Goal: Task Accomplishment & Management: Manage account settings

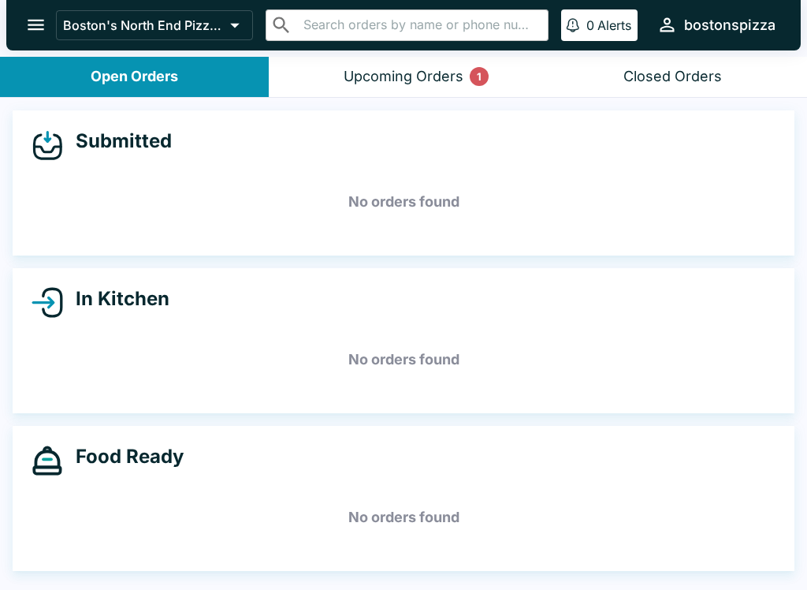
scroll to position [2, 0]
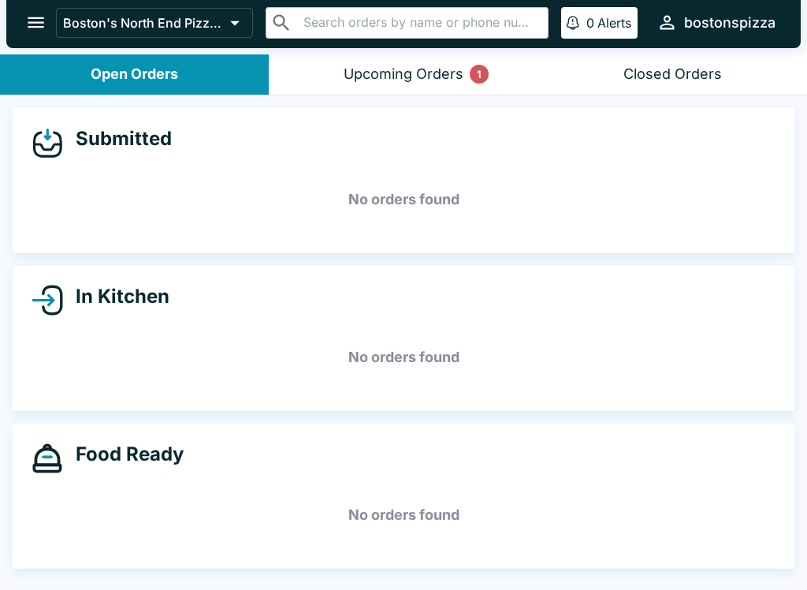
click at [398, 85] on button "Upcoming Orders 1" at bounding box center [403, 74] width 269 height 40
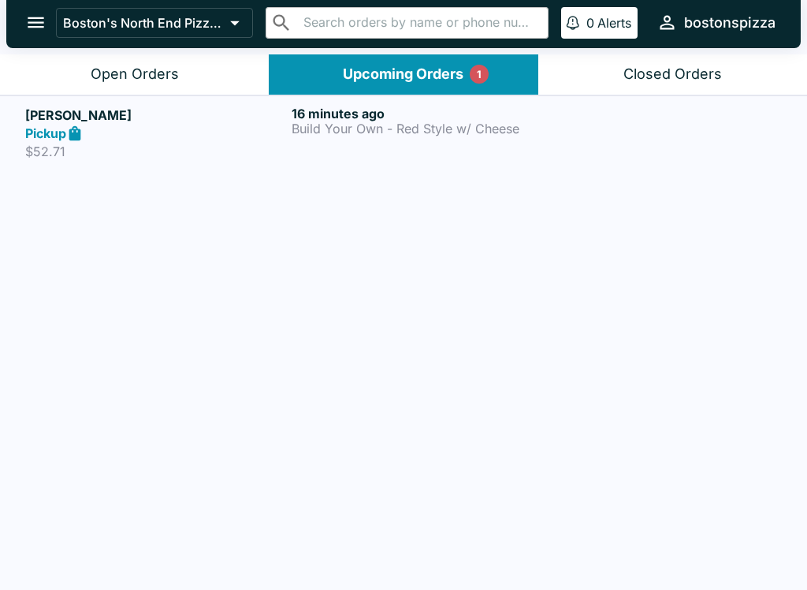
click at [397, 85] on button "Upcoming Orders 1" at bounding box center [403, 74] width 269 height 40
click at [170, 66] on div "Open Orders" at bounding box center [135, 74] width 88 height 18
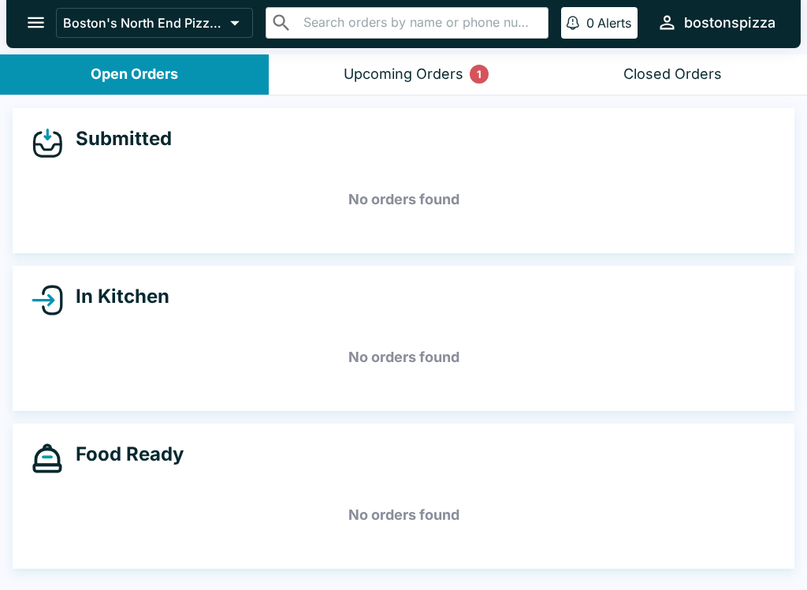
click at [441, 73] on div "Upcoming Orders 1" at bounding box center [404, 74] width 120 height 18
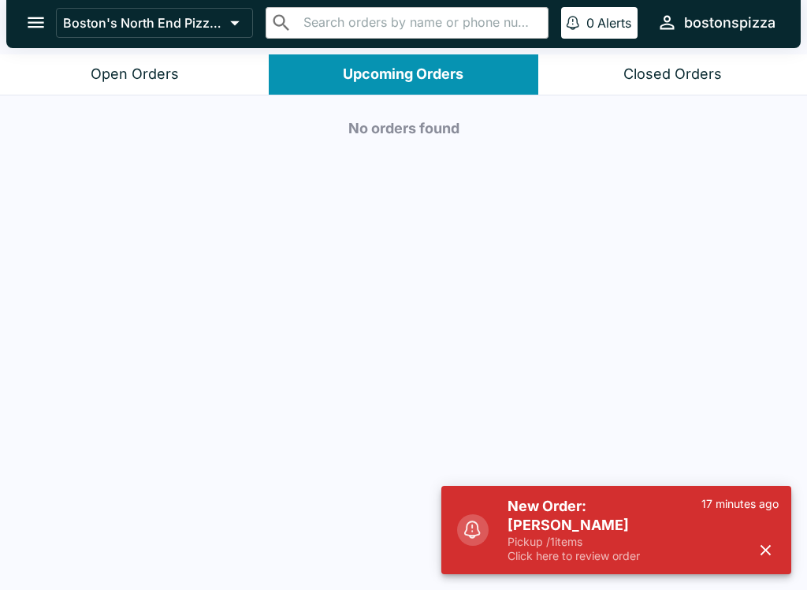
click at [564, 543] on p "Pickup / 1 items" at bounding box center [605, 541] width 194 height 14
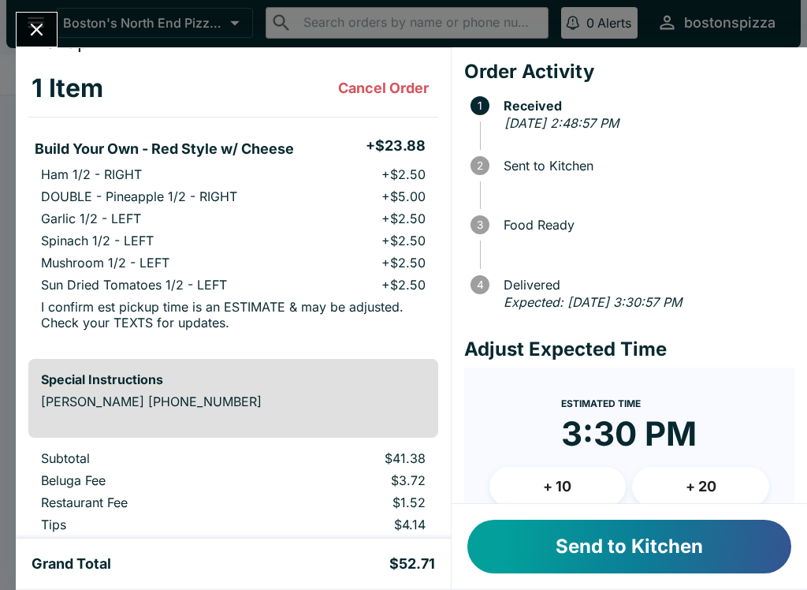
scroll to position [72, 0]
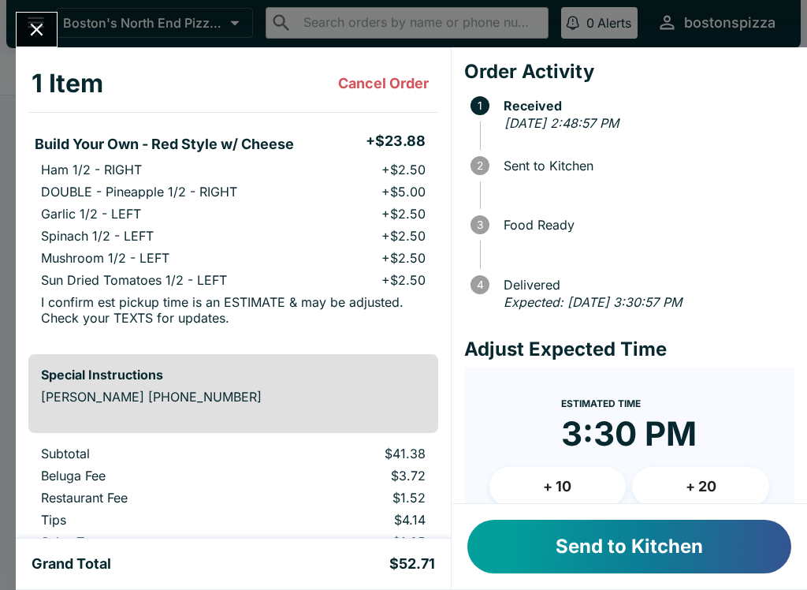
click at [695, 543] on button "Send to Kitchen" at bounding box center [629, 546] width 324 height 54
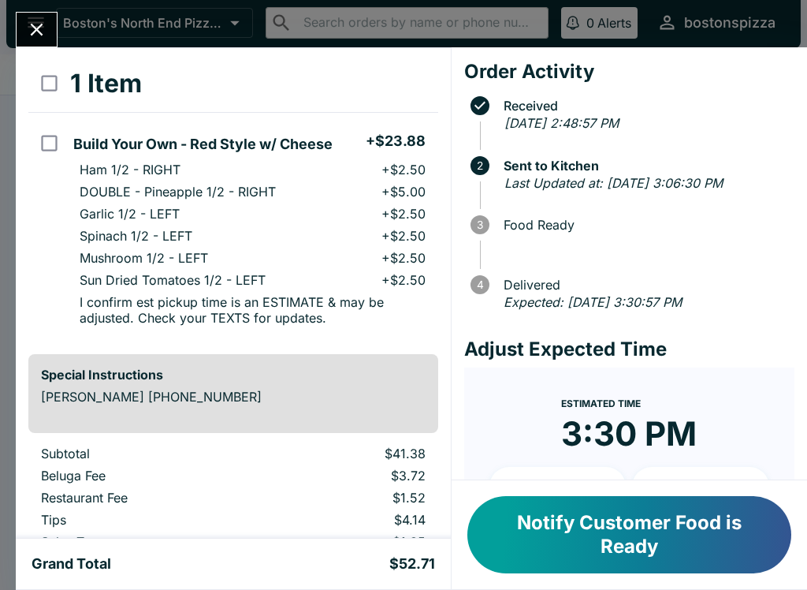
click at [46, 23] on icon "Close" at bounding box center [36, 29] width 21 height 21
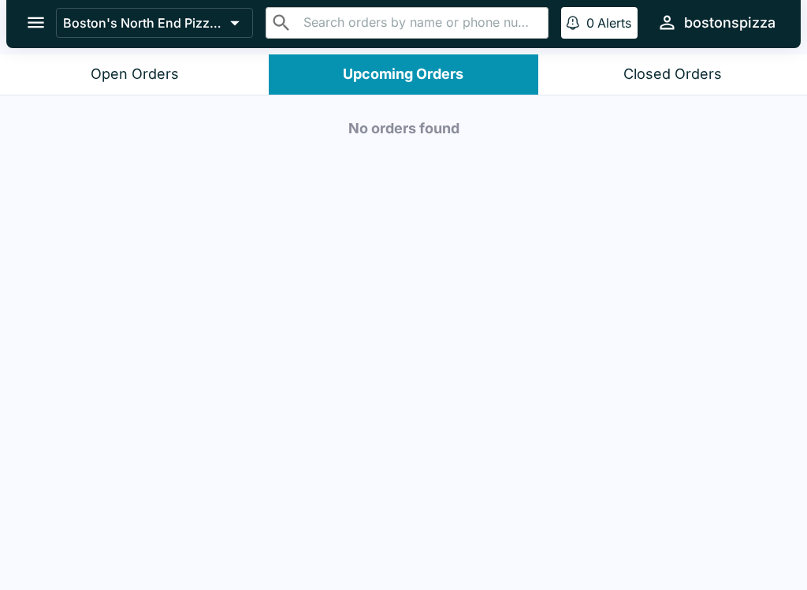
click at [137, 90] on button "Open Orders" at bounding box center [134, 74] width 269 height 40
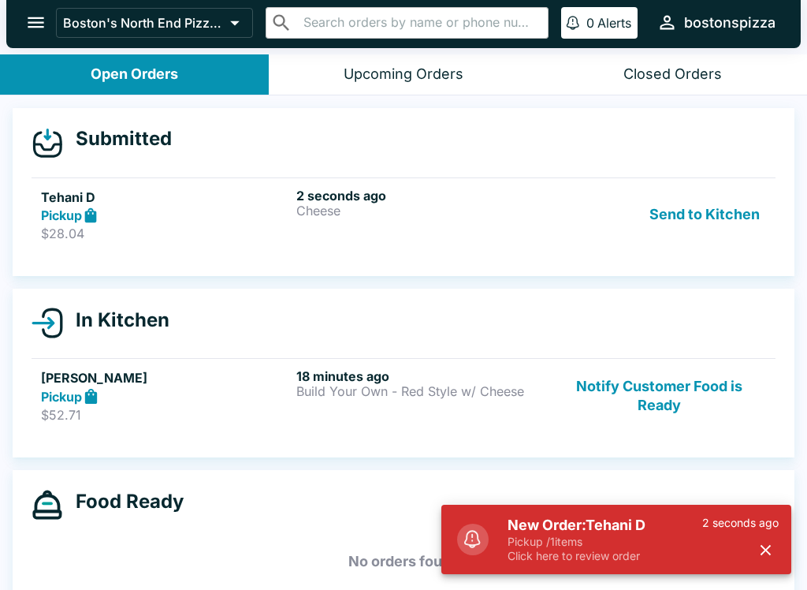
click at [619, 533] on h5 "New Order: Tehani D" at bounding box center [605, 525] width 195 height 19
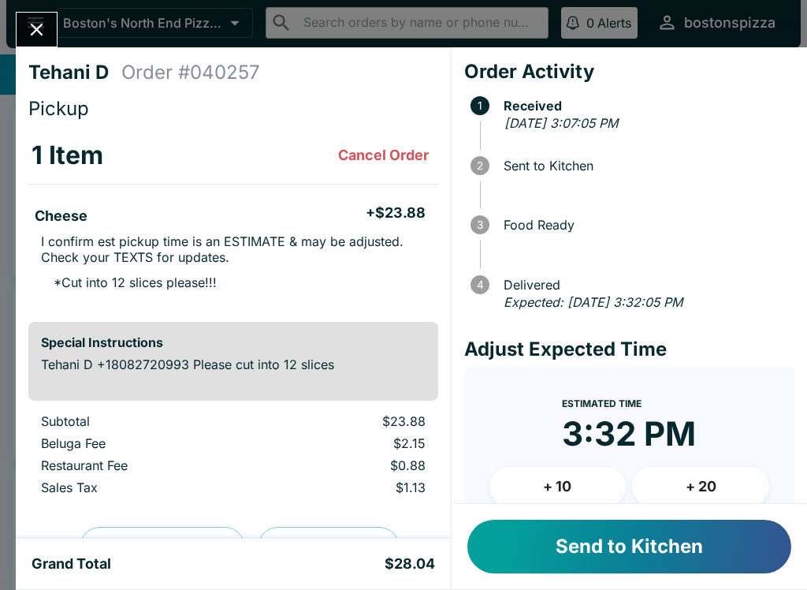
click at [598, 468] on button "+ 10" at bounding box center [558, 486] width 137 height 39
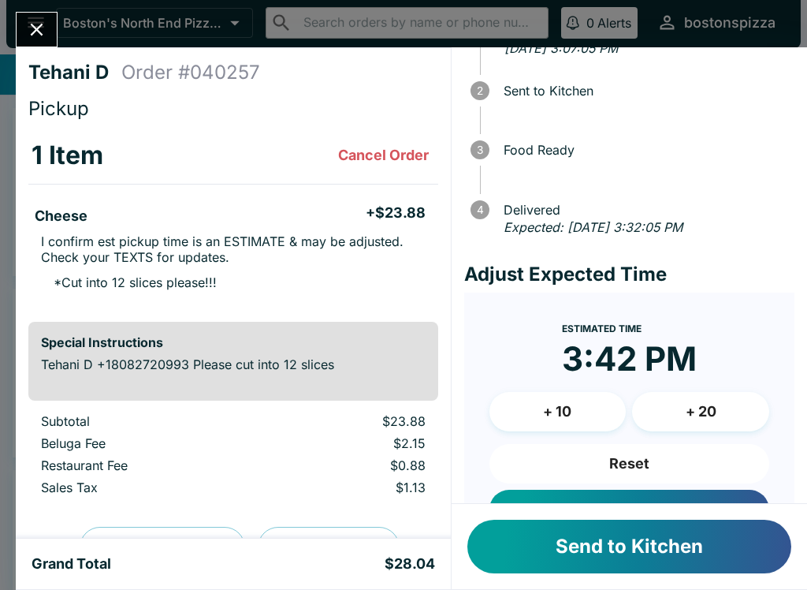
scroll to position [84, 0]
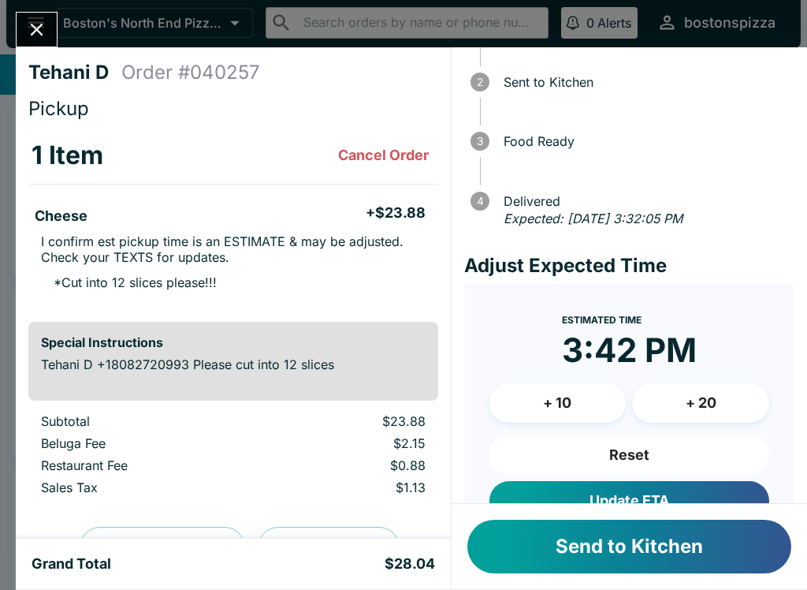
click at [679, 494] on button "Update ETA" at bounding box center [630, 500] width 280 height 39
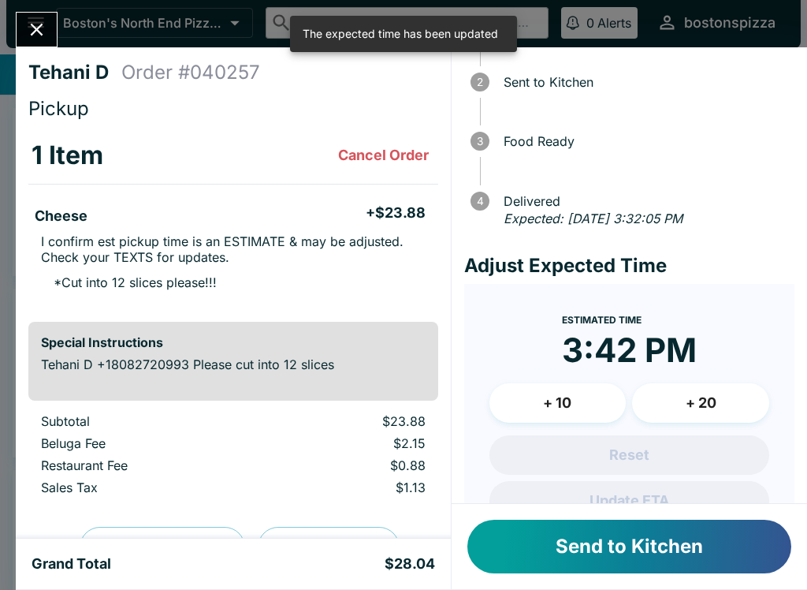
click at [725, 545] on button "Send to Kitchen" at bounding box center [629, 546] width 324 height 54
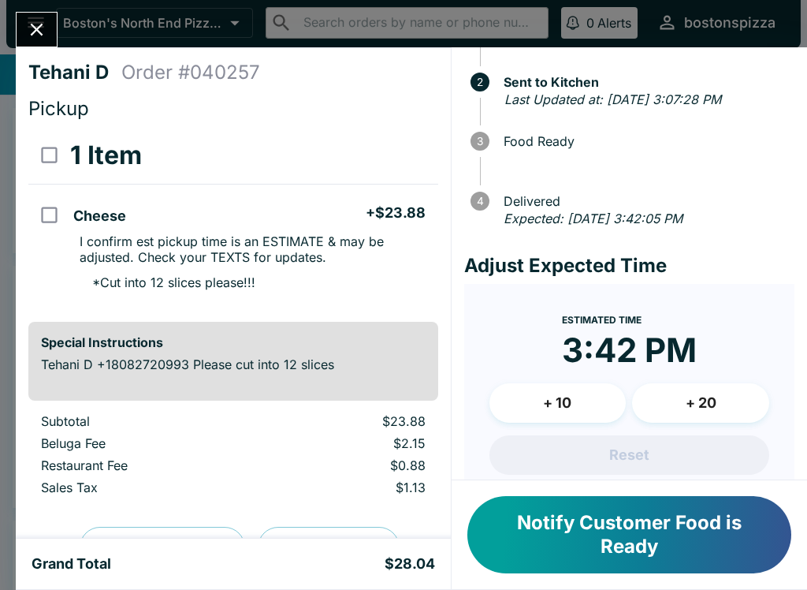
click at [39, 23] on icon "Close" at bounding box center [36, 29] width 21 height 21
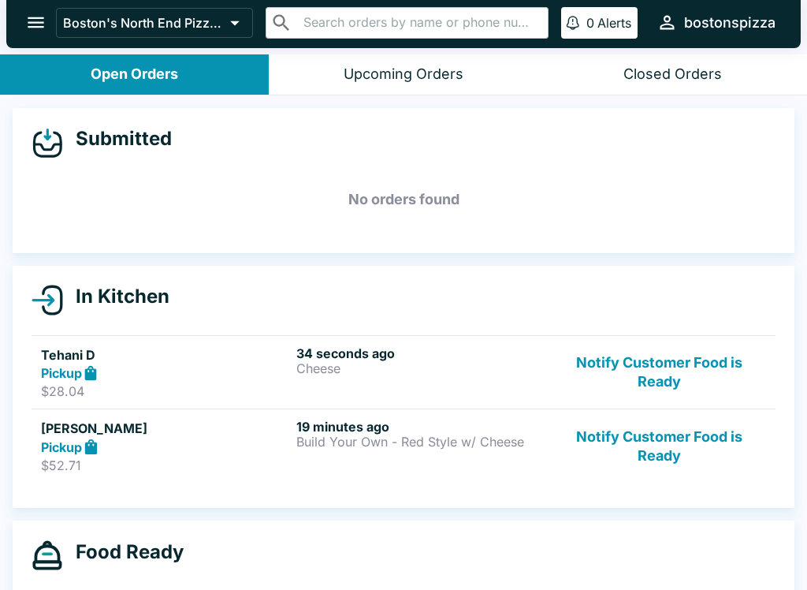
click at [676, 448] on button "Notify Customer Food is Ready" at bounding box center [660, 446] width 214 height 54
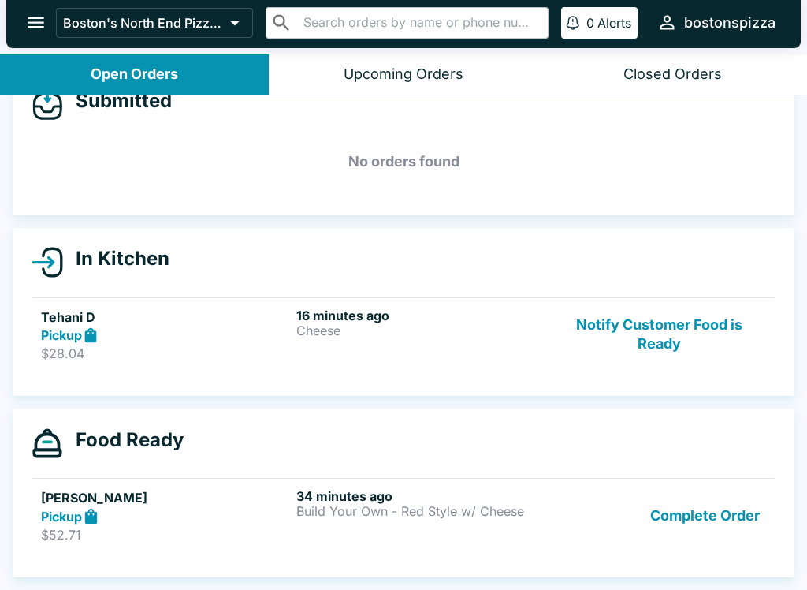
scroll to position [38, 0]
click at [674, 334] on button "Notify Customer Food is Ready" at bounding box center [660, 334] width 214 height 54
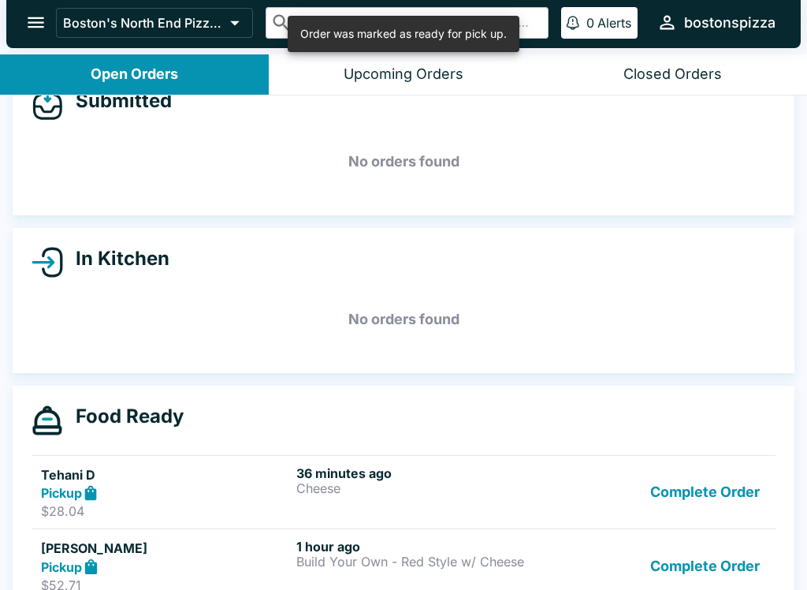
click at [709, 488] on button "Complete Order" at bounding box center [705, 492] width 122 height 54
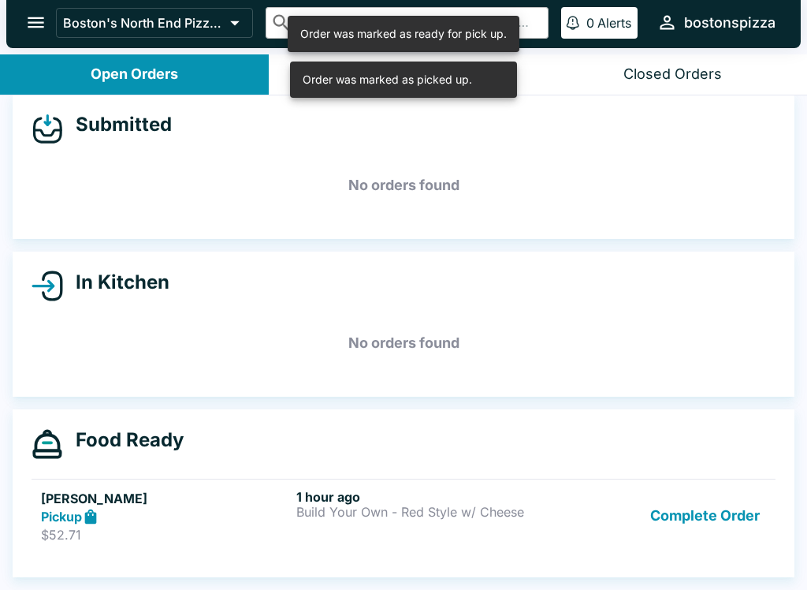
scroll to position [14, 0]
click at [705, 508] on button "Complete Order" at bounding box center [705, 516] width 122 height 54
